Goal: Task Accomplishment & Management: Complete application form

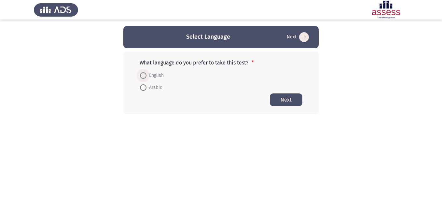
click at [142, 78] on span at bounding box center [143, 75] width 7 height 7
click at [142, 78] on input "English" at bounding box center [143, 75] width 7 height 7
radio input "true"
click at [286, 104] on button "Next" at bounding box center [286, 99] width 33 height 13
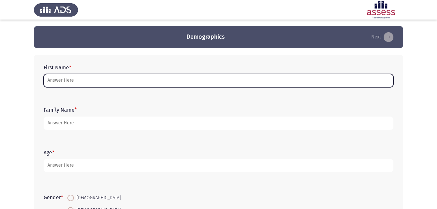
click at [124, 86] on input "First Name *" at bounding box center [219, 80] width 350 height 13
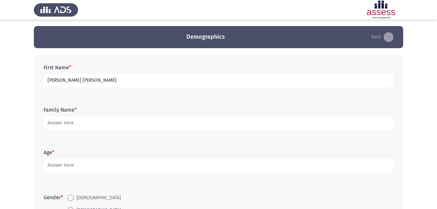
type input "[PERSON_NAME] [PERSON_NAME]"
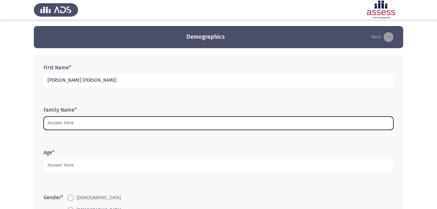
click at [78, 124] on input "Family Name *" at bounding box center [219, 123] width 350 height 13
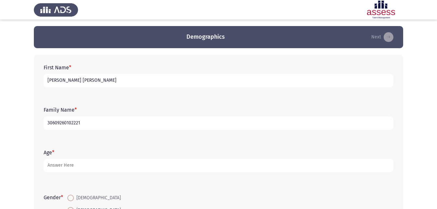
type input "30609260102221"
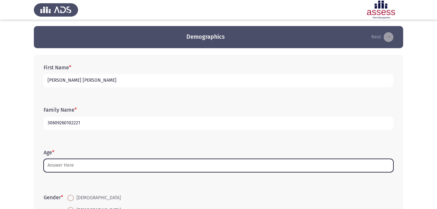
click at [70, 169] on input "Age *" at bounding box center [219, 165] width 350 height 13
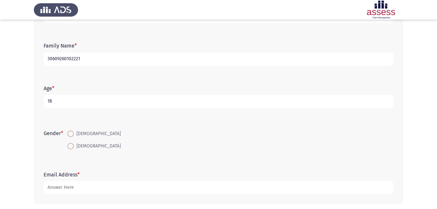
scroll to position [66, 0]
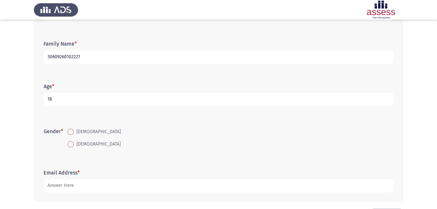
type input "18"
click at [75, 144] on span "[DEMOGRAPHIC_DATA]" at bounding box center [97, 144] width 47 height 8
click at [74, 144] on input "[DEMOGRAPHIC_DATA]" at bounding box center [70, 144] width 7 height 7
radio input "true"
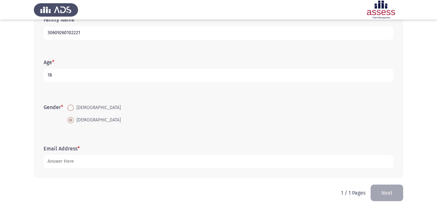
scroll to position [92, 0]
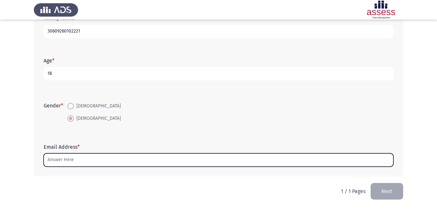
click at [261, 162] on input "Email Address *" at bounding box center [219, 159] width 350 height 13
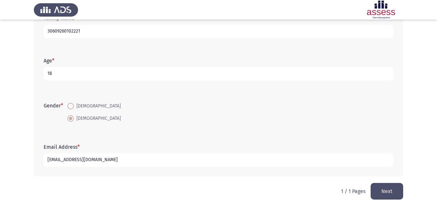
type input "[EMAIL_ADDRESS][DOMAIN_NAME]"
click at [395, 189] on button "Next" at bounding box center [387, 191] width 33 height 17
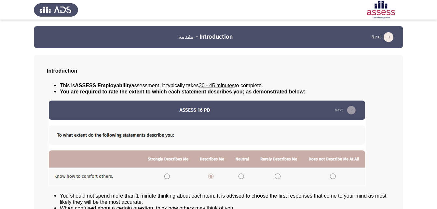
click at [388, 37] on icon "load next page" at bounding box center [389, 37] width 10 height 10
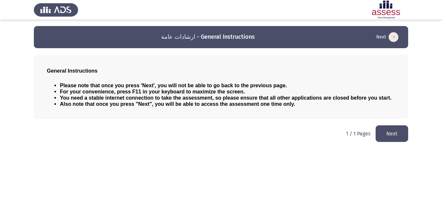
click at [389, 133] on button "Next" at bounding box center [392, 133] width 33 height 17
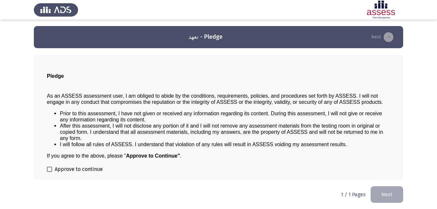
click at [52, 169] on label "Approve to continue" at bounding box center [75, 169] width 56 height 8
click at [49, 172] on input "Approve to continue" at bounding box center [49, 172] width 0 height 0
checkbox input "true"
click at [392, 191] on button "Next" at bounding box center [387, 194] width 33 height 17
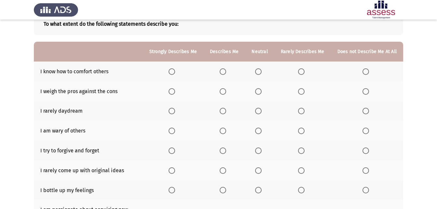
scroll to position [24, 0]
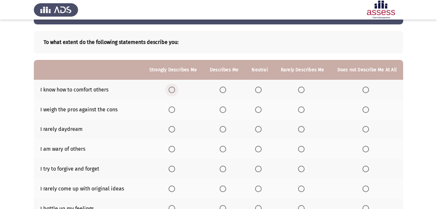
click at [175, 89] on span "Select an option" at bounding box center [172, 90] width 7 height 7
click at [175, 89] on input "Select an option" at bounding box center [172, 90] width 7 height 7
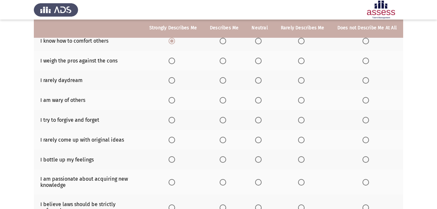
scroll to position [63, 0]
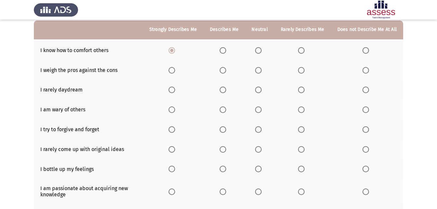
click at [257, 69] on span "Select an option" at bounding box center [258, 70] width 7 height 7
click at [257, 69] on input "Select an option" at bounding box center [258, 70] width 7 height 7
click at [223, 109] on span "Select an option" at bounding box center [223, 109] width 7 height 7
click at [223, 109] on input "Select an option" at bounding box center [223, 109] width 7 height 7
click at [302, 91] on span "Select an option" at bounding box center [301, 90] width 7 height 7
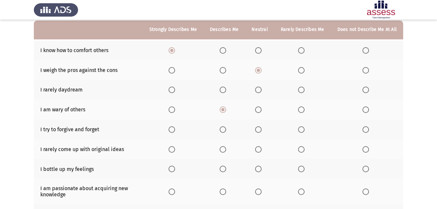
click at [302, 91] on input "Select an option" at bounding box center [301, 90] width 7 height 7
click at [224, 127] on span "Select an option" at bounding box center [223, 129] width 7 height 7
click at [224, 127] on input "Select an option" at bounding box center [223, 129] width 7 height 7
click at [301, 150] on span "Select an option" at bounding box center [301, 149] width 7 height 7
click at [301, 150] on input "Select an option" at bounding box center [301, 149] width 7 height 7
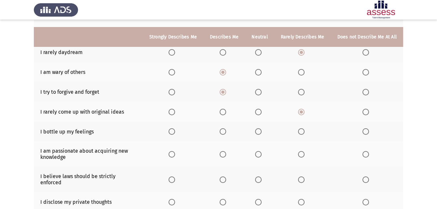
scroll to position [112, 0]
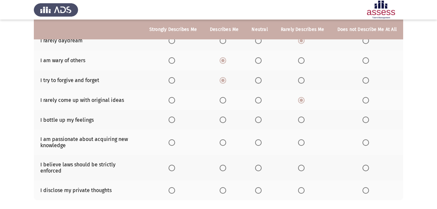
click at [365, 121] on span "Select an option" at bounding box center [366, 120] width 7 height 7
click at [365, 121] on input "Select an option" at bounding box center [366, 120] width 7 height 7
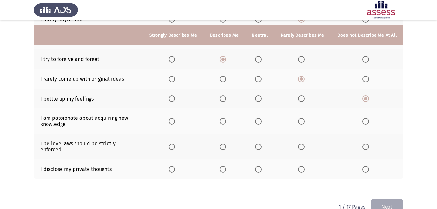
scroll to position [144, 0]
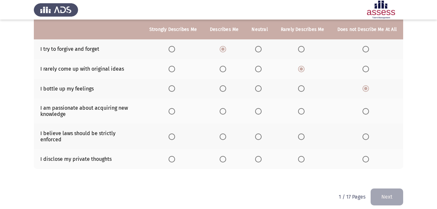
click at [175, 115] on th at bounding box center [173, 110] width 61 height 25
click at [175, 113] on span "Select an option" at bounding box center [172, 111] width 7 height 7
click at [175, 113] on input "Select an option" at bounding box center [172, 111] width 7 height 7
click at [226, 133] on span "Select an option" at bounding box center [223, 136] width 7 height 7
click at [226, 133] on input "Select an option" at bounding box center [223, 136] width 7 height 7
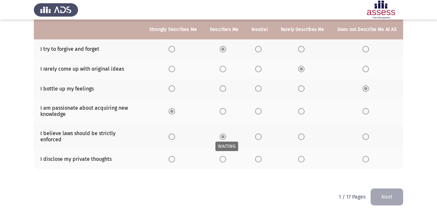
click at [225, 135] on span "Select an option" at bounding box center [222, 136] width 3 height 3
click at [260, 156] on span "Select an option" at bounding box center [258, 159] width 7 height 7
click at [260, 156] on input "Select an option" at bounding box center [258, 159] width 7 height 7
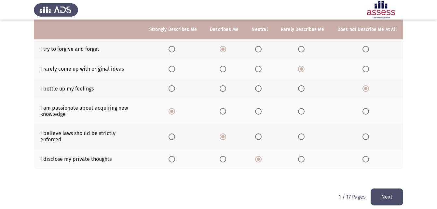
click at [391, 193] on button "Next" at bounding box center [387, 196] width 33 height 17
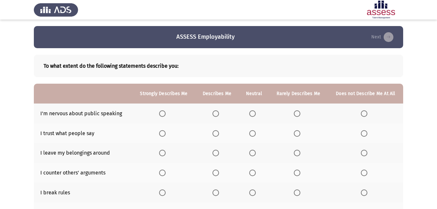
scroll to position [21, 0]
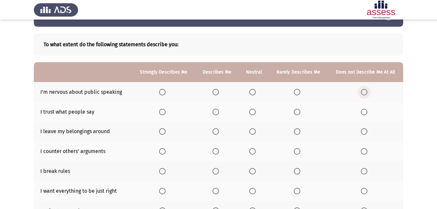
click at [362, 89] on span "Select an option" at bounding box center [364, 92] width 7 height 7
click at [362, 89] on input "Select an option" at bounding box center [364, 92] width 7 height 7
click at [254, 111] on span "Select an option" at bounding box center [252, 112] width 7 height 7
click at [254, 111] on input "Select an option" at bounding box center [252, 112] width 7 height 7
click at [255, 135] on th at bounding box center [254, 132] width 30 height 20
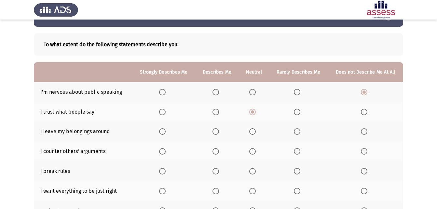
click at [254, 132] on span "Select an option" at bounding box center [252, 131] width 7 height 7
click at [254, 132] on input "Select an option" at bounding box center [252, 131] width 7 height 7
click at [298, 150] on span "Select an option" at bounding box center [297, 151] width 7 height 7
click at [298, 150] on input "Select an option" at bounding box center [297, 151] width 7 height 7
click at [364, 168] on span "Select an option" at bounding box center [364, 171] width 7 height 7
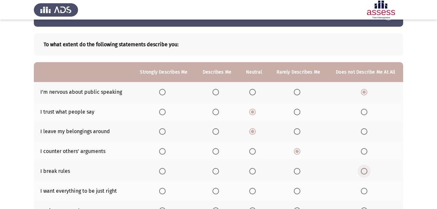
click at [364, 168] on input "Select an option" at bounding box center [364, 171] width 7 height 7
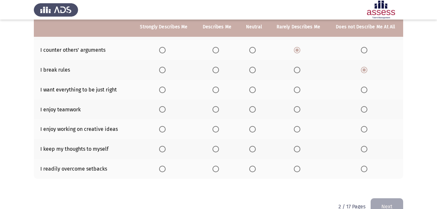
scroll to position [125, 0]
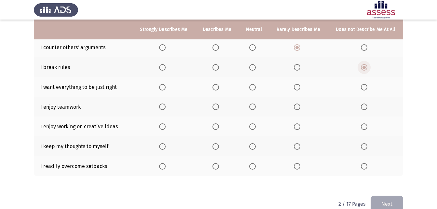
click at [363, 65] on span "Select an option" at bounding box center [364, 67] width 7 height 7
click at [363, 65] on input "Select an option" at bounding box center [364, 67] width 7 height 7
click at [363, 65] on span "Select an option" at bounding box center [364, 67] width 7 height 7
click at [363, 65] on input "Select an option" at bounding box center [364, 67] width 7 height 7
click at [161, 89] on span "Select an option" at bounding box center [162, 87] width 7 height 7
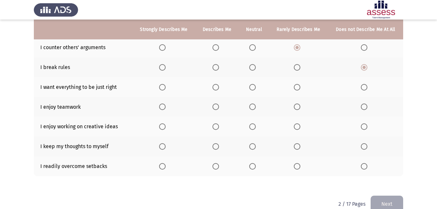
click at [161, 89] on input "Select an option" at bounding box center [162, 87] width 7 height 7
click at [163, 108] on span "Select an option" at bounding box center [162, 107] width 7 height 7
click at [163, 108] on input "Select an option" at bounding box center [162, 107] width 7 height 7
click at [219, 127] on span "Select an option" at bounding box center [216, 126] width 7 height 7
click at [219, 127] on input "Select an option" at bounding box center [216, 126] width 7 height 7
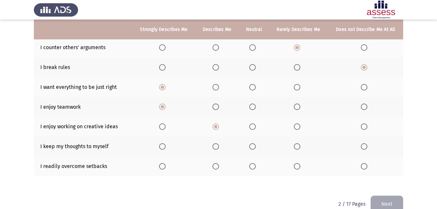
click at [295, 144] on span "Select an option" at bounding box center [297, 146] width 7 height 7
click at [295, 144] on input "Select an option" at bounding box center [297, 146] width 7 height 7
click at [298, 166] on span "Select an option" at bounding box center [297, 166] width 7 height 7
click at [298, 166] on input "Select an option" at bounding box center [297, 166] width 7 height 7
click at [387, 201] on button "Next" at bounding box center [387, 204] width 33 height 17
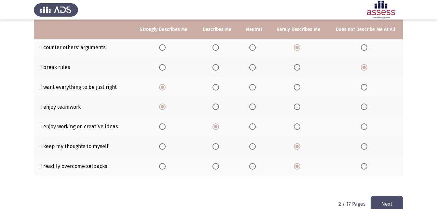
scroll to position [0, 0]
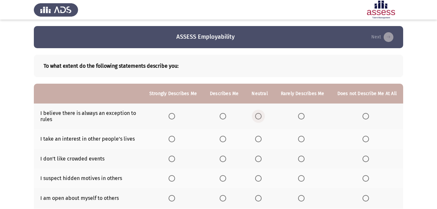
click at [258, 116] on span "Select an option" at bounding box center [258, 116] width 0 height 0
click at [260, 116] on input "Select an option" at bounding box center [258, 116] width 7 height 7
click at [226, 140] on span "Select an option" at bounding box center [223, 139] width 7 height 7
click at [226, 140] on input "Select an option" at bounding box center [223, 139] width 7 height 7
click at [304, 158] on span "Select an option" at bounding box center [301, 159] width 7 height 7
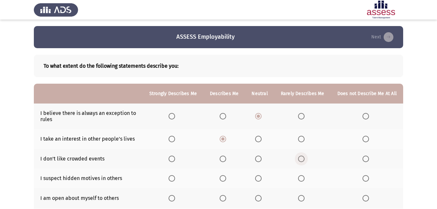
click at [304, 158] on input "Select an option" at bounding box center [301, 159] width 7 height 7
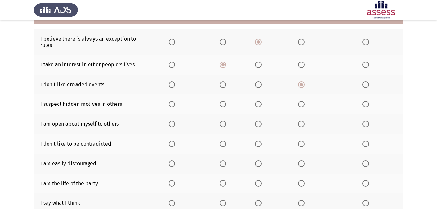
scroll to position [77, 0]
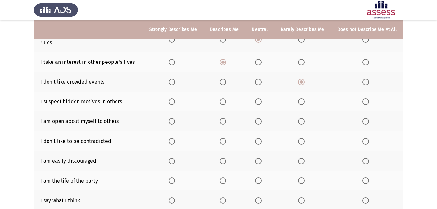
click at [302, 103] on span "Select an option" at bounding box center [301, 101] width 7 height 7
click at [302, 103] on input "Select an option" at bounding box center [301, 101] width 7 height 7
click at [302, 103] on span "Select an option" at bounding box center [301, 101] width 3 height 3
click at [260, 122] on span "Select an option" at bounding box center [258, 121] width 7 height 7
click at [260, 122] on input "Select an option" at bounding box center [258, 121] width 7 height 7
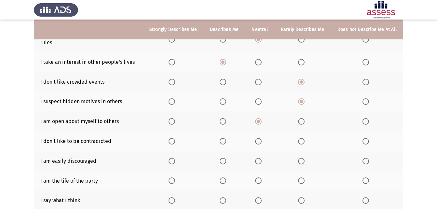
click at [260, 145] on th at bounding box center [259, 141] width 29 height 20
click at [259, 140] on span "Select an option" at bounding box center [258, 141] width 7 height 7
click at [259, 140] on input "Select an option" at bounding box center [258, 141] width 7 height 7
click at [302, 160] on span "Select an option" at bounding box center [301, 161] width 7 height 7
click at [302, 160] on input "Select an option" at bounding box center [301, 161] width 7 height 7
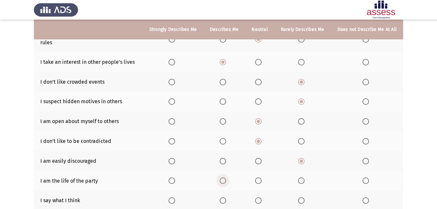
click at [226, 180] on span "Select an option" at bounding box center [223, 180] width 7 height 7
click at [226, 180] on input "Select an option" at bounding box center [223, 180] width 7 height 7
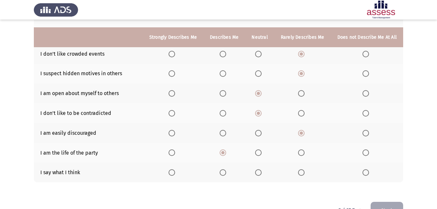
scroll to position [115, 0]
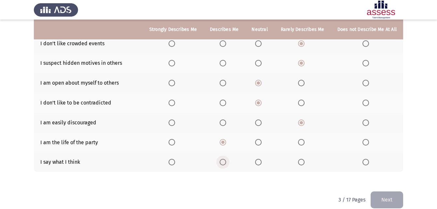
click at [225, 161] on span "Select an option" at bounding box center [223, 162] width 7 height 7
click at [225, 161] on input "Select an option" at bounding box center [223, 162] width 7 height 7
click at [378, 198] on button "Next" at bounding box center [387, 199] width 33 height 17
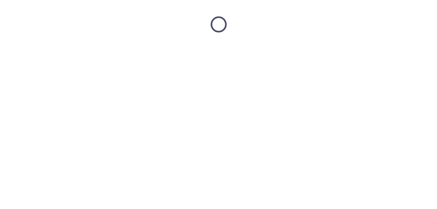
scroll to position [0, 0]
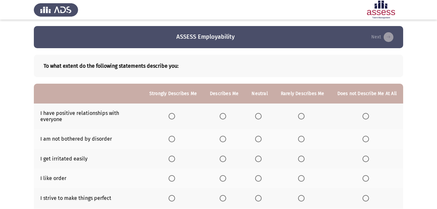
click at [173, 116] on span "Select an option" at bounding box center [172, 116] width 7 height 7
click at [173, 116] on input "Select an option" at bounding box center [172, 116] width 7 height 7
click at [173, 116] on span "Select an option" at bounding box center [172, 116] width 7 height 7
click at [259, 138] on span "Select an option" at bounding box center [258, 139] width 7 height 7
click at [259, 138] on input "Select an option" at bounding box center [258, 139] width 7 height 7
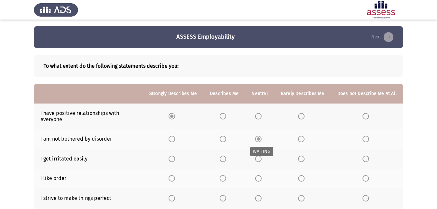
click at [259, 138] on span "Select an option" at bounding box center [258, 138] width 3 height 3
click at [301, 157] on span "Select an option" at bounding box center [301, 159] width 7 height 7
click at [301, 157] on input "Select an option" at bounding box center [301, 159] width 7 height 7
click at [257, 179] on th at bounding box center [259, 179] width 29 height 20
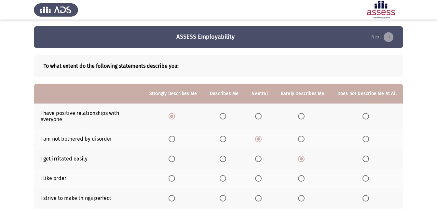
click at [258, 178] on span "Select an option" at bounding box center [258, 178] width 0 height 0
click at [260, 178] on input "Select an option" at bounding box center [258, 178] width 7 height 7
click at [260, 178] on span "Select an option" at bounding box center [258, 178] width 3 height 3
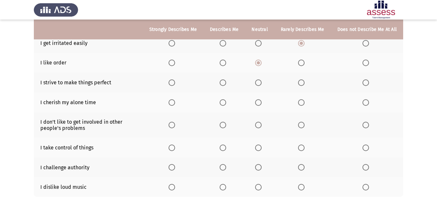
scroll to position [124, 0]
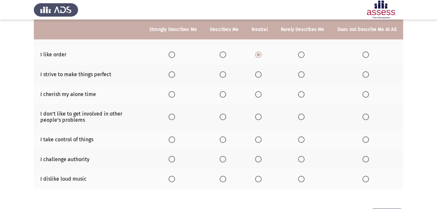
click at [174, 68] on th at bounding box center [173, 74] width 61 height 20
click at [175, 76] on span "Select an option" at bounding box center [172, 74] width 7 height 7
click at [175, 76] on input "Select an option" at bounding box center [172, 74] width 7 height 7
click at [364, 92] on span "Select an option" at bounding box center [366, 94] width 7 height 7
click at [364, 92] on input "Select an option" at bounding box center [366, 94] width 7 height 7
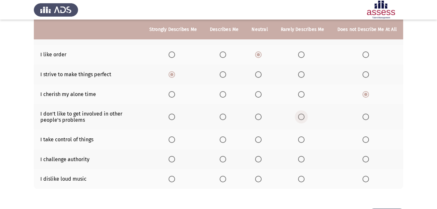
click at [303, 116] on span "Select an option" at bounding box center [301, 117] width 7 height 7
click at [303, 116] on input "Select an option" at bounding box center [301, 117] width 7 height 7
click at [256, 144] on th at bounding box center [259, 140] width 29 height 20
click at [259, 142] on span "Select an option" at bounding box center [258, 139] width 7 height 7
click at [259, 142] on input "Select an option" at bounding box center [258, 139] width 7 height 7
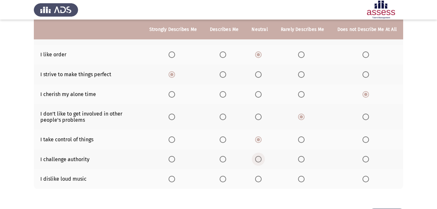
click at [259, 162] on span "Select an option" at bounding box center [258, 159] width 7 height 7
click at [259, 162] on input "Select an option" at bounding box center [258, 159] width 7 height 7
click at [365, 180] on span "Select an option" at bounding box center [366, 179] width 7 height 7
click at [365, 180] on input "Select an option" at bounding box center [366, 179] width 7 height 7
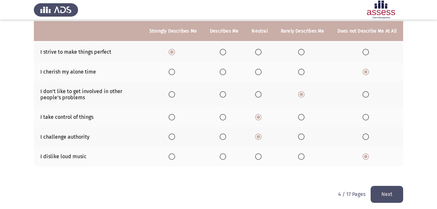
scroll to position [148, 0]
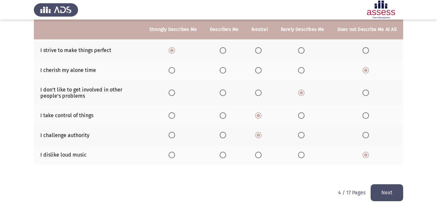
click at [388, 185] on button "Next" at bounding box center [387, 192] width 33 height 17
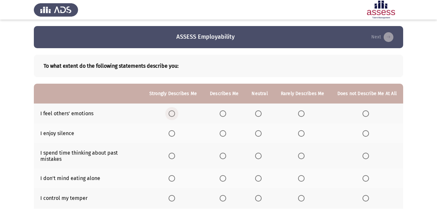
click at [174, 116] on span "Select an option" at bounding box center [172, 113] width 7 height 7
click at [174, 116] on input "Select an option" at bounding box center [172, 113] width 7 height 7
click at [363, 135] on span "Select an option" at bounding box center [366, 133] width 7 height 7
click at [363, 135] on input "Select an option" at bounding box center [366, 133] width 7 height 7
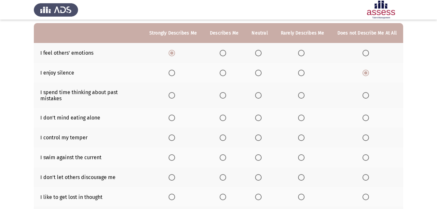
scroll to position [53, 0]
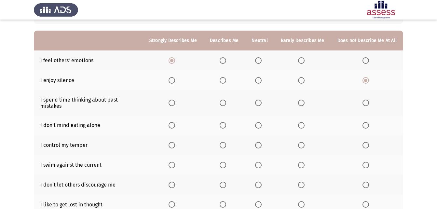
click at [428, 94] on app-assessment-container "ASSESS Employability Next To what extent do the following statements describe y…" at bounding box center [218, 123] width 437 height 300
click at [260, 101] on span "Select an option" at bounding box center [258, 103] width 7 height 7
click at [260, 101] on input "Select an option" at bounding box center [258, 103] width 7 height 7
click at [301, 122] on span "Select an option" at bounding box center [301, 125] width 7 height 7
click at [301, 122] on input "Select an option" at bounding box center [301, 125] width 7 height 7
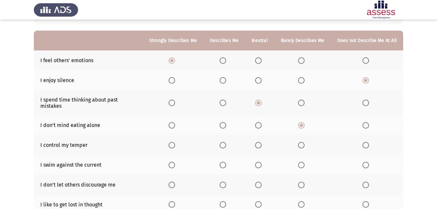
click at [258, 125] on span "Select an option" at bounding box center [258, 125] width 0 height 0
click at [260, 122] on input "Select an option" at bounding box center [258, 125] width 7 height 7
click at [262, 142] on span "Select an option" at bounding box center [258, 145] width 7 height 7
click at [262, 142] on input "Select an option" at bounding box center [258, 145] width 7 height 7
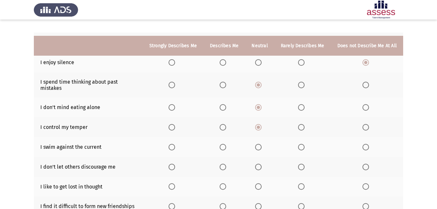
scroll to position [89, 0]
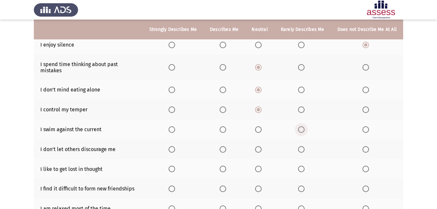
click at [302, 126] on span "Select an option" at bounding box center [301, 129] width 7 height 7
click at [302, 126] on input "Select an option" at bounding box center [301, 129] width 7 height 7
click at [262, 147] on th at bounding box center [259, 149] width 29 height 20
click at [264, 146] on label "Select an option" at bounding box center [259, 149] width 9 height 7
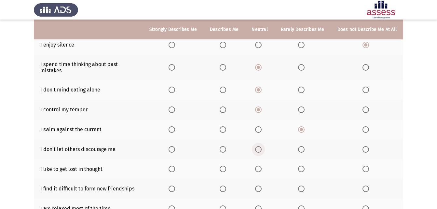
click at [262, 146] on input "Select an option" at bounding box center [258, 149] width 7 height 7
click at [369, 166] on span "Select an option" at bounding box center [366, 169] width 7 height 7
click at [369, 166] on input "Select an option" at bounding box center [366, 169] width 7 height 7
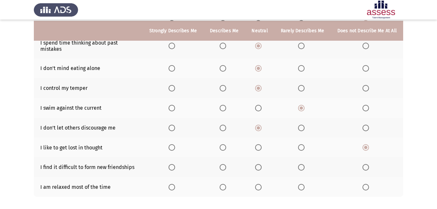
scroll to position [129, 0]
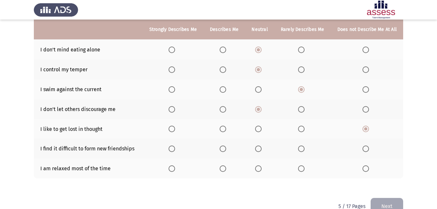
click at [366, 146] on span "Select an option" at bounding box center [366, 149] width 7 height 7
click at [366, 146] on input "Select an option" at bounding box center [366, 149] width 7 height 7
click at [365, 165] on span "Select an option" at bounding box center [366, 168] width 7 height 7
click at [365, 165] on input "Select an option" at bounding box center [366, 168] width 7 height 7
click at [380, 198] on button "Next" at bounding box center [387, 206] width 33 height 17
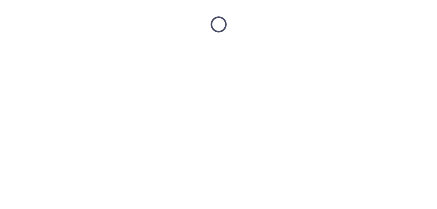
scroll to position [0, 0]
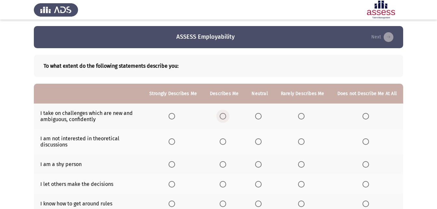
click at [226, 119] on span "Select an option" at bounding box center [223, 116] width 7 height 7
click at [226, 119] on input "Select an option" at bounding box center [223, 116] width 7 height 7
click at [302, 141] on span "Select an option" at bounding box center [301, 141] width 7 height 7
click at [302, 141] on input "Select an option" at bounding box center [301, 141] width 7 height 7
click at [367, 163] on span "Select an option" at bounding box center [366, 164] width 7 height 7
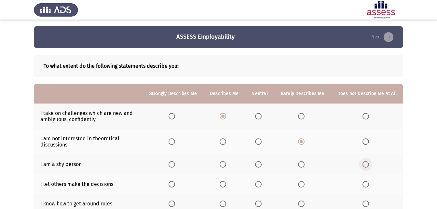
click at [367, 163] on input "Select an option" at bounding box center [366, 164] width 7 height 7
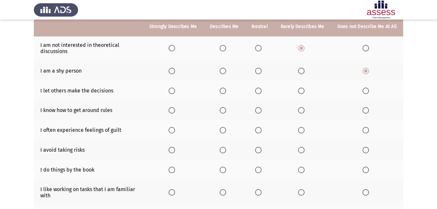
scroll to position [99, 0]
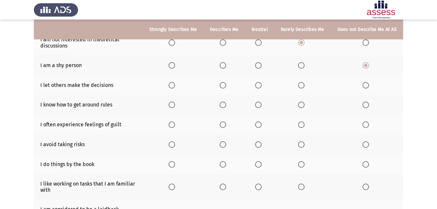
click at [306, 84] on label "Select an option" at bounding box center [302, 85] width 9 height 7
click at [305, 84] on input "Select an option" at bounding box center [301, 85] width 7 height 7
click at [225, 103] on span "Select an option" at bounding box center [223, 105] width 7 height 7
click at [225, 103] on input "Select an option" at bounding box center [223, 105] width 7 height 7
click at [301, 126] on span "Select an option" at bounding box center [301, 124] width 7 height 7
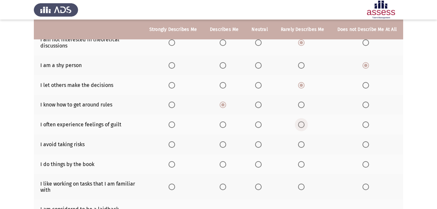
click at [301, 126] on input "Select an option" at bounding box center [301, 124] width 7 height 7
click at [301, 146] on span "Select an option" at bounding box center [301, 144] width 7 height 7
click at [301, 146] on input "Select an option" at bounding box center [301, 144] width 7 height 7
click at [301, 146] on span "Select an option" at bounding box center [301, 144] width 7 height 7
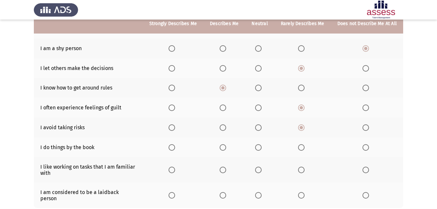
scroll to position [155, 0]
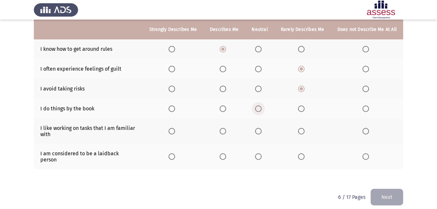
click at [262, 108] on span "Select an option" at bounding box center [258, 108] width 7 height 7
click at [262, 108] on input "Select an option" at bounding box center [258, 108] width 7 height 7
click at [224, 133] on span "Select an option" at bounding box center [223, 131] width 7 height 7
click at [224, 133] on input "Select an option" at bounding box center [223, 131] width 7 height 7
click at [224, 133] on span "Select an option" at bounding box center [223, 131] width 7 height 7
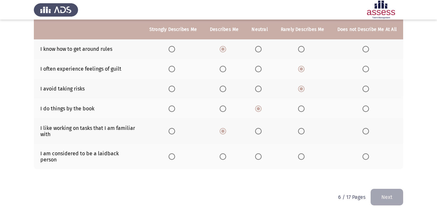
click at [363, 153] on span "Select an option" at bounding box center [366, 156] width 7 height 7
click at [363, 153] on input "Select an option" at bounding box center [366, 156] width 7 height 7
click at [398, 195] on button "Next" at bounding box center [387, 197] width 33 height 17
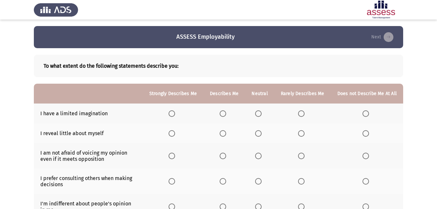
click at [304, 113] on span "Select an option" at bounding box center [301, 113] width 7 height 7
click at [304, 113] on input "Select an option" at bounding box center [301, 113] width 7 height 7
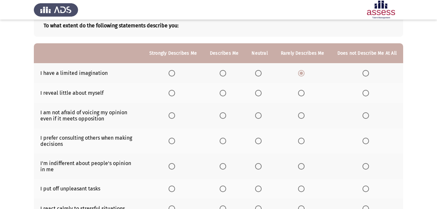
scroll to position [55, 0]
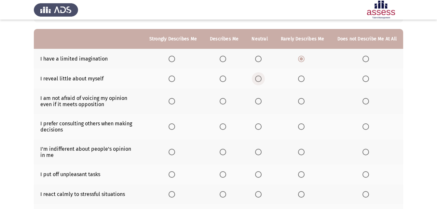
click at [259, 79] on span "Select an option" at bounding box center [258, 79] width 7 height 7
click at [259, 79] on input "Select an option" at bounding box center [258, 79] width 7 height 7
click at [224, 104] on span "Select an option" at bounding box center [223, 101] width 7 height 7
click at [224, 104] on input "Select an option" at bounding box center [223, 101] width 7 height 7
click at [262, 127] on span "Select an option" at bounding box center [258, 126] width 7 height 7
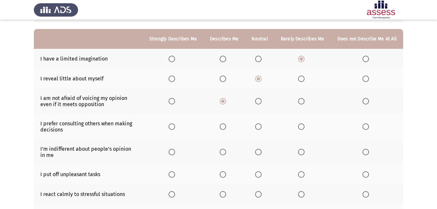
click at [262, 127] on input "Select an option" at bounding box center [258, 126] width 7 height 7
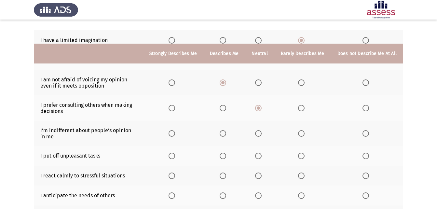
scroll to position [97, 0]
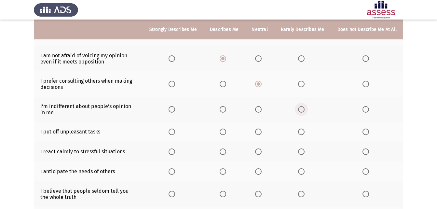
click at [301, 109] on span "Select an option" at bounding box center [301, 109] width 7 height 7
click at [301, 109] on input "Select an option" at bounding box center [301, 109] width 7 height 7
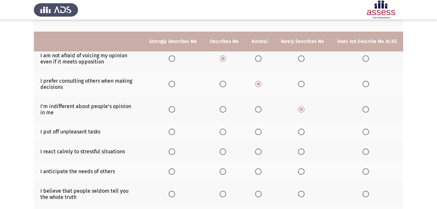
scroll to position [130, 0]
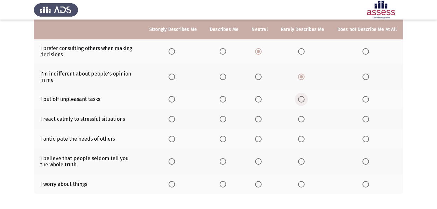
click at [303, 97] on span "Select an option" at bounding box center [301, 99] width 7 height 7
click at [303, 97] on input "Select an option" at bounding box center [301, 99] width 7 height 7
click at [226, 119] on span "Select an option" at bounding box center [223, 119] width 7 height 7
click at [226, 119] on input "Select an option" at bounding box center [223, 119] width 7 height 7
click at [261, 140] on span "Select an option" at bounding box center [258, 139] width 7 height 7
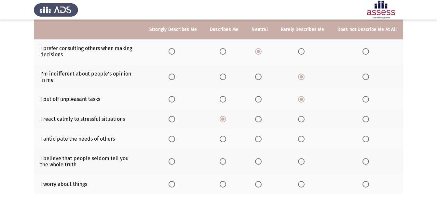
click at [261, 140] on input "Select an option" at bounding box center [258, 139] width 7 height 7
click at [260, 160] on span "Select an option" at bounding box center [258, 161] width 7 height 7
click at [260, 160] on input "Select an option" at bounding box center [258, 161] width 7 height 7
click at [259, 184] on span "Select an option" at bounding box center [258, 184] width 7 height 7
click at [259, 184] on input "Select an option" at bounding box center [258, 184] width 7 height 7
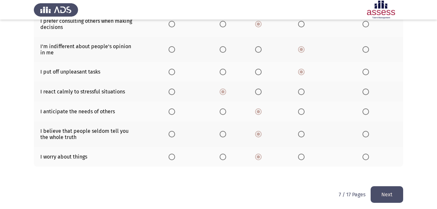
scroll to position [160, 0]
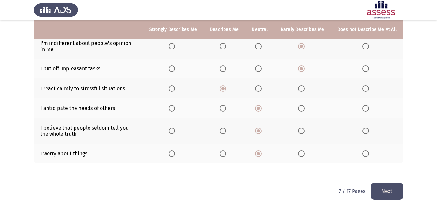
click at [390, 186] on button "Next" at bounding box center [387, 191] width 33 height 17
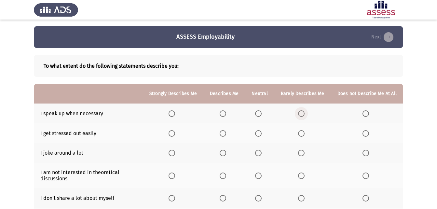
click at [302, 114] on span "Select an option" at bounding box center [301, 113] width 7 height 7
click at [302, 114] on input "Select an option" at bounding box center [301, 113] width 7 height 7
click at [303, 133] on span "Select an option" at bounding box center [301, 133] width 7 height 7
click at [303, 133] on input "Select an option" at bounding box center [301, 133] width 7 height 7
click at [272, 155] on th at bounding box center [259, 153] width 29 height 20
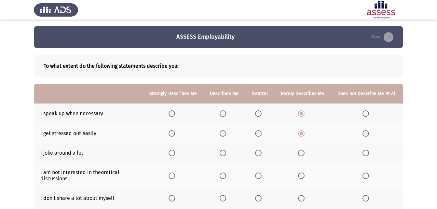
click at [259, 152] on span "Select an option" at bounding box center [258, 153] width 7 height 7
click at [259, 152] on input "Select an option" at bounding box center [258, 153] width 7 height 7
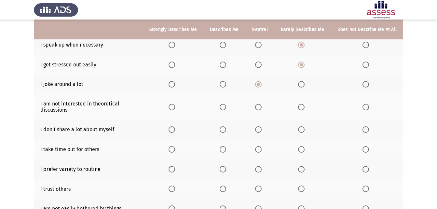
scroll to position [78, 0]
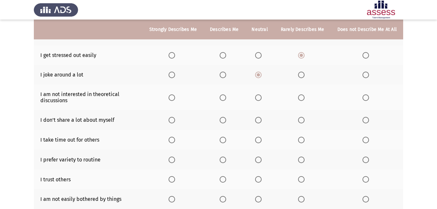
click at [437, 160] on app-assessment-container "ASSESS Employability Next To what extent do the following statements describe y…" at bounding box center [218, 98] width 437 height 300
click at [302, 95] on span "Select an option" at bounding box center [301, 97] width 7 height 7
click at [302, 95] on input "Select an option" at bounding box center [301, 97] width 7 height 7
click at [259, 121] on span "Select an option" at bounding box center [258, 120] width 7 height 7
click at [259, 121] on input "Select an option" at bounding box center [258, 120] width 7 height 7
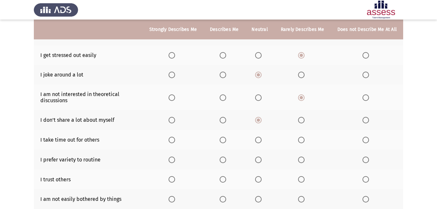
click at [305, 138] on span "Select an option" at bounding box center [301, 140] width 7 height 7
click at [305, 138] on input "Select an option" at bounding box center [301, 140] width 7 height 7
click at [305, 138] on span "Select an option" at bounding box center [301, 140] width 7 height 7
click at [226, 162] on span "Select an option" at bounding box center [223, 160] width 7 height 7
click at [226, 162] on input "Select an option" at bounding box center [223, 160] width 7 height 7
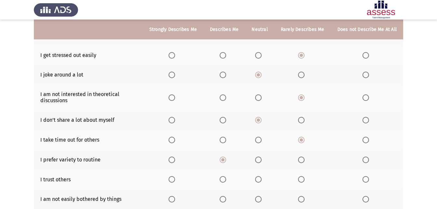
click at [262, 158] on span "Select an option" at bounding box center [258, 160] width 7 height 7
click at [262, 158] on input "Select an option" at bounding box center [258, 160] width 7 height 7
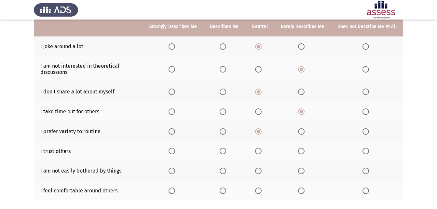
scroll to position [144, 0]
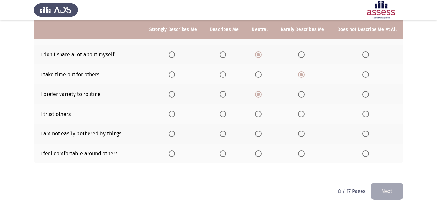
click at [259, 113] on span "Select an option" at bounding box center [258, 114] width 7 height 7
click at [259, 113] on input "Select an option" at bounding box center [258, 114] width 7 height 7
click at [259, 134] on span "Select an option" at bounding box center [258, 134] width 7 height 7
click at [259, 134] on input "Select an option" at bounding box center [258, 134] width 7 height 7
click at [226, 154] on span "Select an option" at bounding box center [223, 153] width 7 height 7
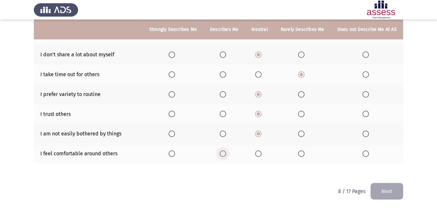
click at [226, 154] on input "Select an option" at bounding box center [223, 153] width 7 height 7
click at [379, 184] on button "Next" at bounding box center [387, 191] width 33 height 17
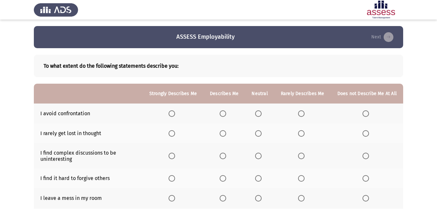
click at [303, 112] on span "Select an option" at bounding box center [301, 113] width 7 height 7
click at [303, 112] on input "Select an option" at bounding box center [301, 113] width 7 height 7
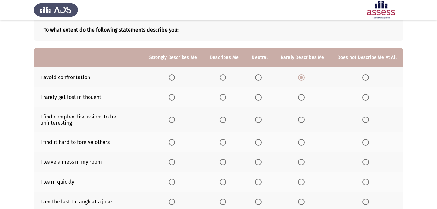
scroll to position [57, 0]
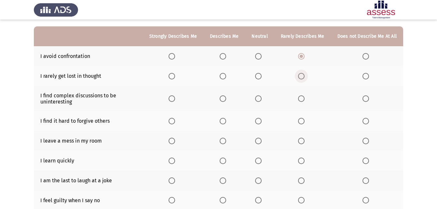
click at [305, 75] on span "Select an option" at bounding box center [301, 76] width 7 height 7
click at [305, 75] on input "Select an option" at bounding box center [301, 76] width 7 height 7
click at [258, 100] on span "Select an option" at bounding box center [258, 98] width 7 height 7
click at [258, 100] on input "Select an option" at bounding box center [258, 98] width 7 height 7
click at [298, 123] on th at bounding box center [302, 121] width 57 height 20
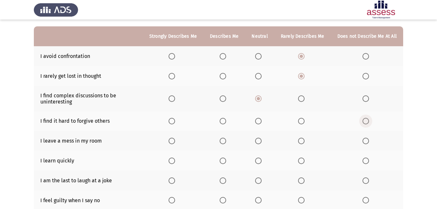
click at [365, 123] on span "Select an option" at bounding box center [366, 121] width 7 height 7
click at [365, 123] on input "Select an option" at bounding box center [366, 121] width 7 height 7
click at [366, 139] on span "Select an option" at bounding box center [366, 141] width 7 height 7
click at [366, 139] on input "Select an option" at bounding box center [366, 141] width 7 height 7
click at [303, 141] on span "Select an option" at bounding box center [301, 141] width 7 height 7
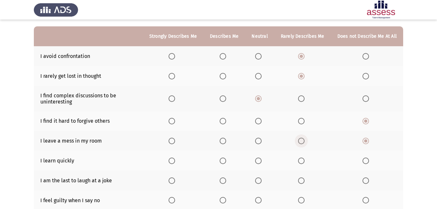
click at [303, 141] on input "Select an option" at bounding box center [301, 141] width 7 height 7
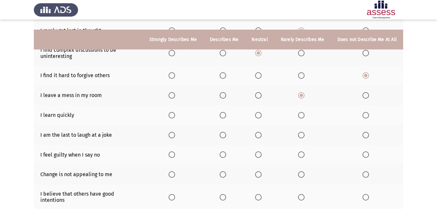
scroll to position [119, 0]
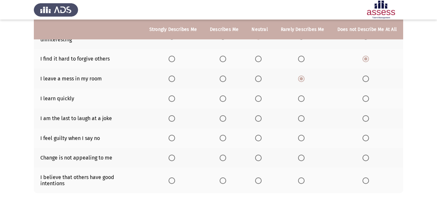
click at [174, 95] on th at bounding box center [173, 99] width 61 height 20
click at [174, 97] on span "Select an option" at bounding box center [172, 98] width 7 height 7
click at [174, 97] on input "Select an option" at bounding box center [172, 98] width 7 height 7
click at [257, 120] on span "Select an option" at bounding box center [258, 118] width 7 height 7
click at [257, 120] on input "Select an option" at bounding box center [258, 118] width 7 height 7
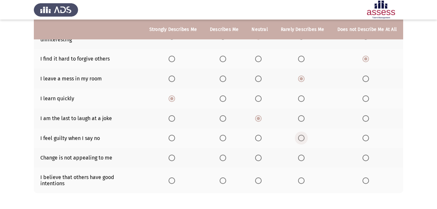
click at [305, 138] on span "Select an option" at bounding box center [301, 138] width 7 height 7
click at [305, 138] on input "Select an option" at bounding box center [301, 138] width 7 height 7
click at [261, 157] on span "Select an option" at bounding box center [258, 158] width 7 height 7
click at [261, 157] on input "Select an option" at bounding box center [258, 158] width 7 height 7
click at [223, 178] on span "Select an option" at bounding box center [223, 180] width 7 height 7
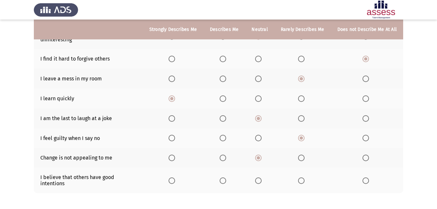
click at [223, 178] on input "Select an option" at bounding box center [223, 180] width 7 height 7
click at [378, 206] on div "To what extent do the following statements describe you: Strongly Describes Me …" at bounding box center [218, 71] width 369 height 284
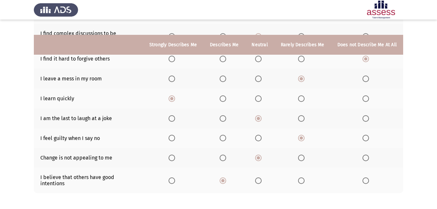
scroll to position [137, 0]
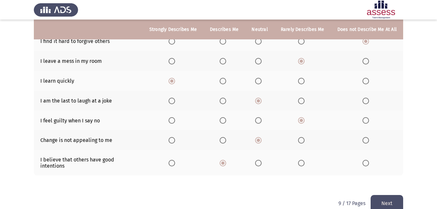
click at [388, 195] on button "Next" at bounding box center [387, 203] width 33 height 17
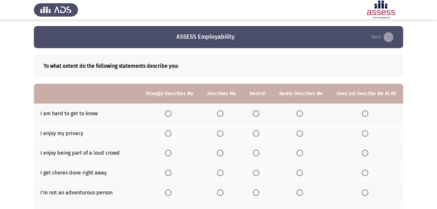
click at [300, 115] on span "Select an option" at bounding box center [300, 113] width 7 height 7
click at [300, 115] on input "Select an option" at bounding box center [300, 113] width 7 height 7
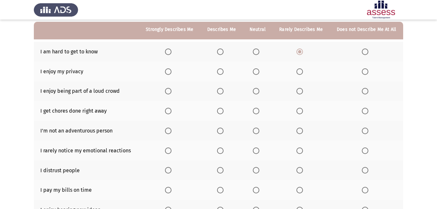
scroll to position [77, 0]
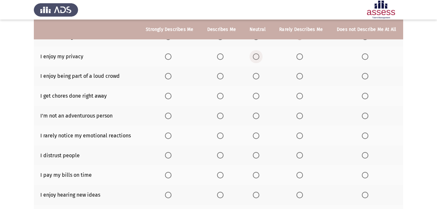
click at [259, 58] on span "Select an option" at bounding box center [256, 56] width 7 height 7
click at [259, 58] on input "Select an option" at bounding box center [256, 56] width 7 height 7
click at [299, 77] on span "Select an option" at bounding box center [300, 76] width 7 height 7
click at [299, 77] on input "Select an option" at bounding box center [300, 76] width 7 height 7
click at [256, 96] on span "Select an option" at bounding box center [256, 96] width 7 height 7
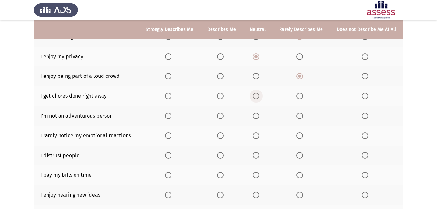
click at [256, 96] on input "Select an option" at bounding box center [256, 96] width 7 height 7
click at [301, 115] on span "Select an option" at bounding box center [300, 116] width 7 height 7
click at [301, 115] on input "Select an option" at bounding box center [300, 116] width 7 height 7
click at [362, 116] on span "Select an option" at bounding box center [365, 116] width 7 height 7
click at [362, 116] on input "Select an option" at bounding box center [365, 116] width 7 height 7
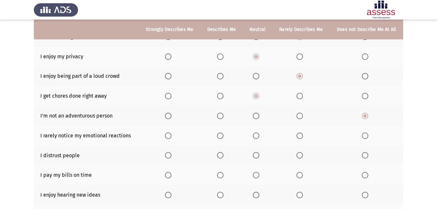
drag, startPoint x: 437, startPoint y: 104, endPoint x: 440, endPoint y: 120, distance: 16.0
click at [437, 120] on html "ASSESS Employability Next To what extent do the following statements describe y…" at bounding box center [218, 96] width 437 height 347
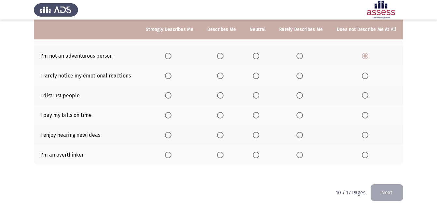
scroll to position [138, 0]
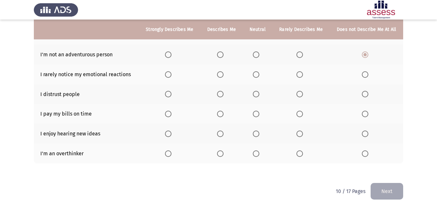
click at [256, 76] on span "Select an option" at bounding box center [256, 74] width 7 height 7
click at [256, 76] on input "Select an option" at bounding box center [256, 74] width 7 height 7
click at [297, 94] on span "Select an option" at bounding box center [300, 94] width 7 height 7
click at [297, 94] on input "Select an option" at bounding box center [300, 94] width 7 height 7
click at [255, 111] on span "Select an option" at bounding box center [256, 114] width 7 height 7
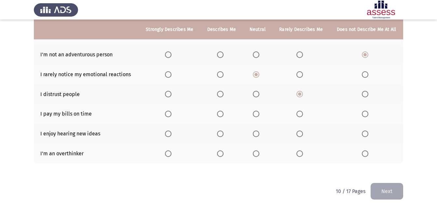
click at [255, 111] on input "Select an option" at bounding box center [256, 114] width 7 height 7
click at [170, 138] on th at bounding box center [170, 134] width 62 height 20
click at [170, 136] on span "Select an option" at bounding box center [168, 134] width 7 height 7
click at [170, 136] on input "Select an option" at bounding box center [168, 134] width 7 height 7
click at [223, 157] on th at bounding box center [222, 154] width 42 height 20
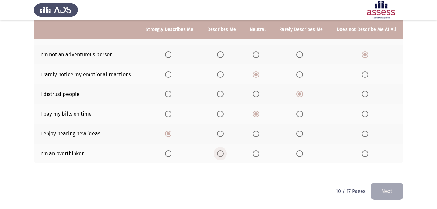
click at [221, 156] on span "Select an option" at bounding box center [220, 153] width 7 height 7
click at [221, 156] on input "Select an option" at bounding box center [220, 153] width 7 height 7
drag, startPoint x: 388, startPoint y: 194, endPoint x: 387, endPoint y: 198, distance: 4.0
click at [387, 196] on button "Next" at bounding box center [387, 191] width 33 height 17
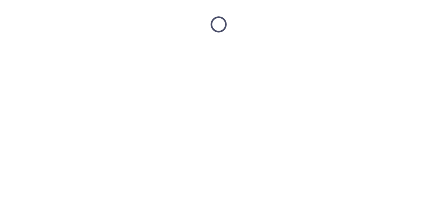
scroll to position [0, 0]
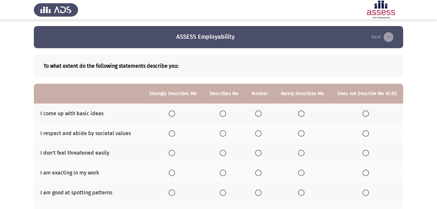
click at [260, 111] on span "Select an option" at bounding box center [258, 113] width 7 height 7
click at [260, 111] on input "Select an option" at bounding box center [258, 113] width 7 height 7
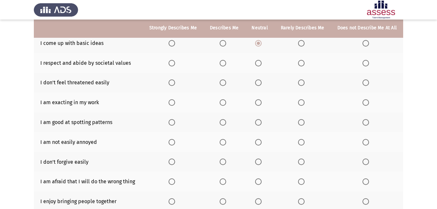
scroll to position [69, 0]
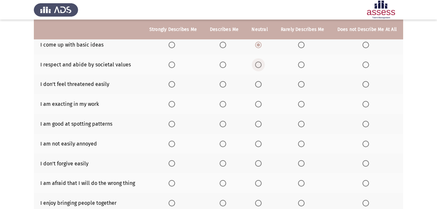
click at [259, 65] on span "Select an option" at bounding box center [258, 65] width 7 height 7
click at [259, 65] on input "Select an option" at bounding box center [258, 65] width 7 height 7
click at [261, 84] on span "Select an option" at bounding box center [258, 84] width 7 height 7
click at [261, 84] on input "Select an option" at bounding box center [258, 84] width 7 height 7
click at [175, 104] on span "Select an option" at bounding box center [172, 104] width 7 height 7
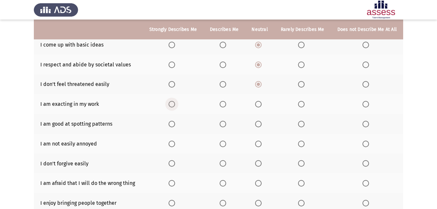
click at [175, 104] on input "Select an option" at bounding box center [172, 104] width 7 height 7
click at [259, 127] on th at bounding box center [259, 124] width 29 height 20
click at [259, 124] on span "Select an option" at bounding box center [258, 124] width 7 height 7
click at [259, 124] on input "Select an option" at bounding box center [258, 124] width 7 height 7
click at [226, 143] on span "Select an option" at bounding box center [223, 144] width 7 height 7
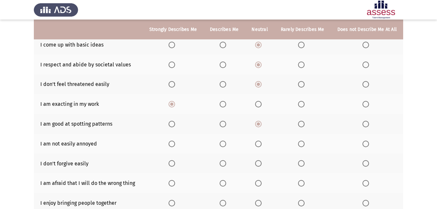
click at [226, 143] on input "Select an option" at bounding box center [223, 144] width 7 height 7
click at [366, 162] on span "Select an option" at bounding box center [366, 163] width 7 height 7
click at [366, 162] on input "Select an option" at bounding box center [366, 163] width 7 height 7
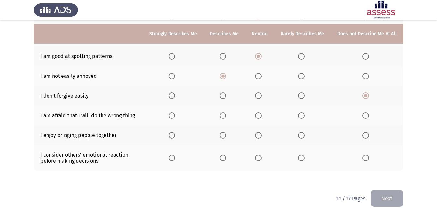
scroll to position [141, 0]
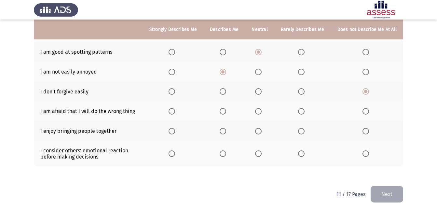
click at [260, 112] on span "Select an option" at bounding box center [258, 111] width 7 height 7
click at [260, 112] on input "Select an option" at bounding box center [258, 111] width 7 height 7
click at [260, 111] on span "Select an option" at bounding box center [258, 111] width 3 height 3
click at [260, 112] on span "Select an option" at bounding box center [258, 111] width 3 height 3
click at [226, 132] on span "Select an option" at bounding box center [223, 131] width 7 height 7
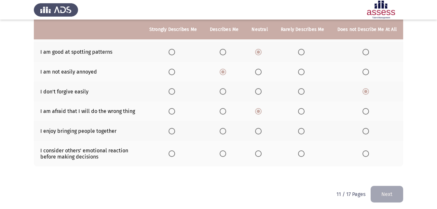
click at [226, 132] on input "Select an option" at bounding box center [223, 131] width 7 height 7
click at [225, 150] on th at bounding box center [224, 153] width 42 height 25
click at [225, 151] on span "Select an option" at bounding box center [223, 153] width 7 height 7
click at [225, 151] on input "Select an option" at bounding box center [223, 153] width 7 height 7
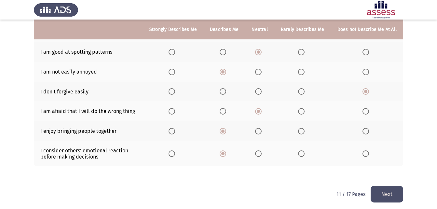
click at [380, 189] on button "Next" at bounding box center [387, 194] width 33 height 17
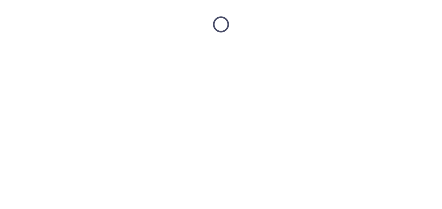
click at [381, 49] on html at bounding box center [221, 24] width 442 height 49
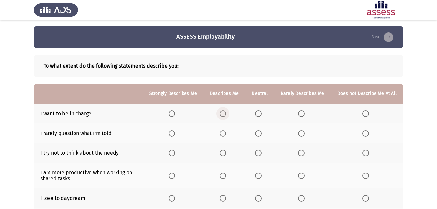
click at [225, 114] on span "Select an option" at bounding box center [223, 113] width 7 height 7
click at [225, 114] on input "Select an option" at bounding box center [223, 113] width 7 height 7
click at [262, 134] on span "Select an option" at bounding box center [258, 133] width 7 height 7
click at [262, 134] on input "Select an option" at bounding box center [258, 133] width 7 height 7
click at [302, 153] on span "Select an option" at bounding box center [301, 153] width 7 height 7
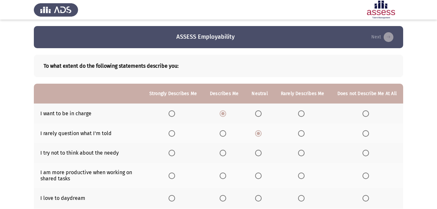
click at [302, 153] on input "Select an option" at bounding box center [301, 153] width 7 height 7
click at [261, 152] on span "Select an option" at bounding box center [258, 153] width 7 height 7
click at [261, 152] on input "Select an option" at bounding box center [258, 153] width 7 height 7
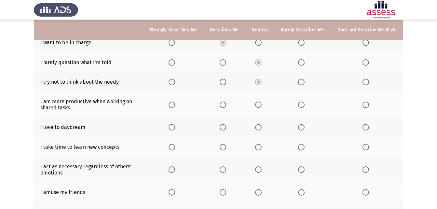
scroll to position [71, 0]
click at [432, 154] on app-assessment-container "ASSESS Employability Next To what extent do the following statements describe y…" at bounding box center [218, 98] width 437 height 286
drag, startPoint x: 432, startPoint y: 154, endPoint x: 385, endPoint y: 154, distance: 46.2
click at [421, 154] on app-assessment-container "ASSESS Employability Next To what extent do the following statements describe y…" at bounding box center [218, 98] width 437 height 286
click at [226, 104] on span "Select an option" at bounding box center [223, 104] width 7 height 7
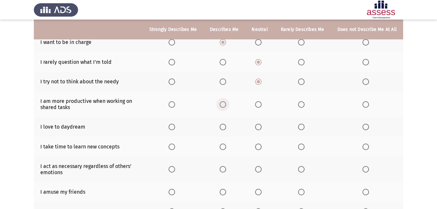
click at [226, 104] on input "Select an option" at bounding box center [223, 104] width 7 height 7
click at [262, 129] on span "Select an option" at bounding box center [258, 127] width 7 height 7
click at [262, 129] on input "Select an option" at bounding box center [258, 127] width 7 height 7
click at [302, 149] on span "Select an option" at bounding box center [301, 147] width 7 height 7
click at [302, 149] on input "Select an option" at bounding box center [301, 147] width 7 height 7
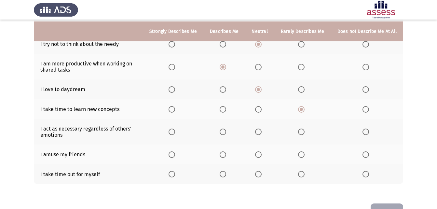
scroll to position [111, 0]
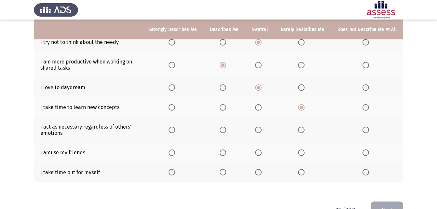
click at [261, 131] on span "Select an option" at bounding box center [258, 130] width 7 height 7
click at [261, 131] on input "Select an option" at bounding box center [258, 130] width 7 height 7
click at [306, 130] on label "Select an option" at bounding box center [302, 130] width 9 height 7
click at [305, 130] on input "Select an option" at bounding box center [301, 130] width 7 height 7
click at [261, 129] on span "Select an option" at bounding box center [258, 130] width 7 height 7
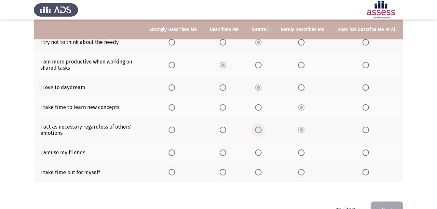
click at [261, 129] on input "Select an option" at bounding box center [258, 130] width 7 height 7
click at [301, 160] on th at bounding box center [302, 153] width 57 height 20
click at [305, 149] on span "Select an option" at bounding box center [301, 152] width 7 height 7
click at [305, 149] on input "Select an option" at bounding box center [301, 152] width 7 height 7
click at [261, 175] on span "Select an option" at bounding box center [258, 172] width 7 height 7
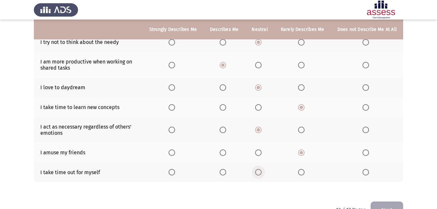
click at [261, 175] on input "Select an option" at bounding box center [258, 172] width 7 height 7
click at [383, 203] on button "Next" at bounding box center [387, 209] width 33 height 17
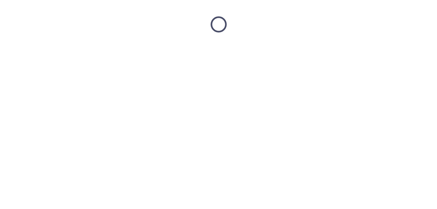
scroll to position [0, 0]
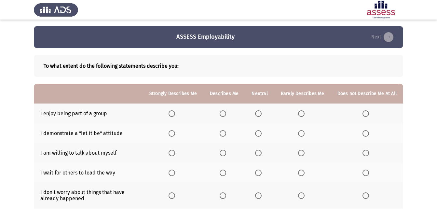
click at [178, 112] on label "Select an option" at bounding box center [173, 113] width 9 height 7
click at [175, 112] on input "Select an option" at bounding box center [172, 113] width 7 height 7
click at [225, 136] on span "Select an option" at bounding box center [223, 133] width 7 height 7
click at [225, 136] on input "Select an option" at bounding box center [223, 133] width 7 height 7
click at [261, 155] on span "Select an option" at bounding box center [258, 153] width 7 height 7
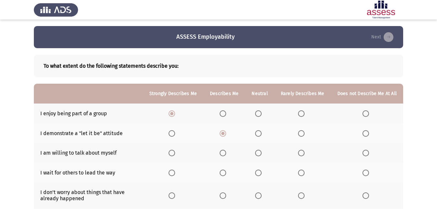
click at [261, 155] on input "Select an option" at bounding box center [258, 153] width 7 height 7
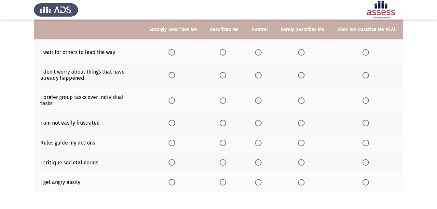
scroll to position [104, 0]
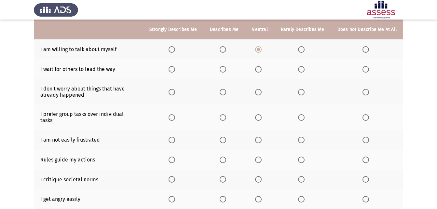
click at [262, 73] on span "Select an option" at bounding box center [258, 69] width 7 height 7
click at [262, 73] on input "Select an option" at bounding box center [258, 69] width 7 height 7
click at [262, 73] on body "ASSESS Employability Next To what extent do the following statements describe y…" at bounding box center [218, 76] width 437 height 306
click at [267, 94] on th at bounding box center [259, 91] width 29 height 25
click at [262, 96] on th at bounding box center [259, 91] width 29 height 25
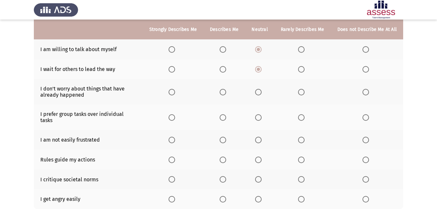
click at [262, 96] on th at bounding box center [259, 91] width 29 height 25
click at [262, 92] on span "Select an option" at bounding box center [258, 92] width 7 height 7
click at [262, 92] on input "Select an option" at bounding box center [258, 92] width 7 height 7
click at [226, 115] on span "Select an option" at bounding box center [223, 117] width 7 height 7
click at [226, 115] on input "Select an option" at bounding box center [223, 117] width 7 height 7
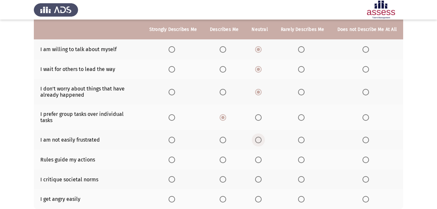
click at [258, 137] on span "Select an option" at bounding box center [258, 140] width 7 height 7
click at [258, 137] on input "Select an option" at bounding box center [258, 140] width 7 height 7
click at [223, 157] on span "Select an option" at bounding box center [223, 160] width 7 height 7
click at [223, 157] on input "Select an option" at bounding box center [223, 160] width 7 height 7
click at [262, 196] on span "Select an option" at bounding box center [258, 199] width 7 height 7
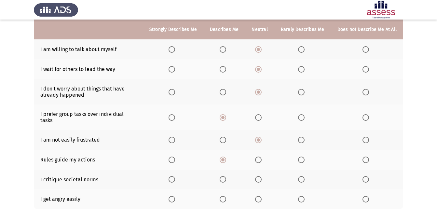
click at [262, 196] on input "Select an option" at bounding box center [258, 199] width 7 height 7
click at [261, 176] on span "Select an option" at bounding box center [258, 179] width 7 height 7
click at [261, 176] on input "Select an option" at bounding box center [258, 179] width 7 height 7
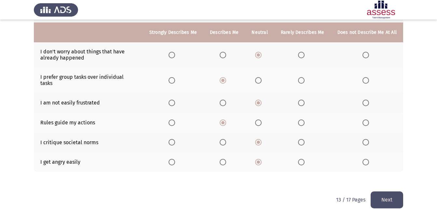
scroll to position [144, 0]
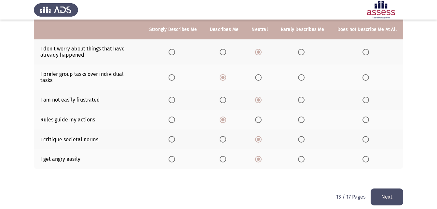
click at [380, 194] on button "Next" at bounding box center [387, 196] width 33 height 17
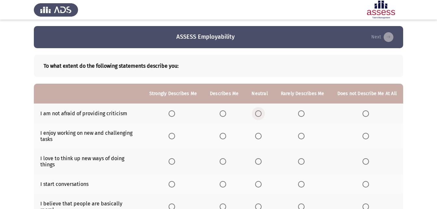
click at [258, 113] on span "Select an option" at bounding box center [258, 113] width 7 height 7
click at [258, 113] on input "Select an option" at bounding box center [258, 113] width 7 height 7
click at [226, 113] on span "Select an option" at bounding box center [223, 113] width 7 height 7
click at [226, 113] on input "Select an option" at bounding box center [223, 113] width 7 height 7
click at [178, 135] on label "Select an option" at bounding box center [173, 136] width 9 height 7
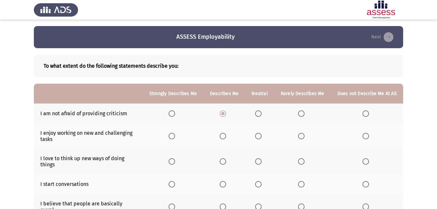
click at [175, 135] on input "Select an option" at bounding box center [172, 136] width 7 height 7
click at [175, 162] on span "Select an option" at bounding box center [172, 161] width 7 height 7
click at [175, 162] on input "Select an option" at bounding box center [172, 161] width 7 height 7
click at [226, 182] on span "Select an option" at bounding box center [223, 184] width 7 height 7
click at [226, 182] on input "Select an option" at bounding box center [223, 184] width 7 height 7
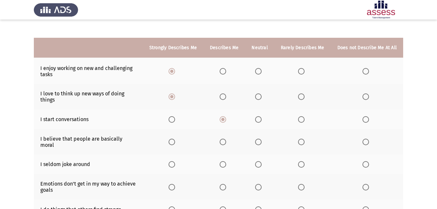
scroll to position [83, 0]
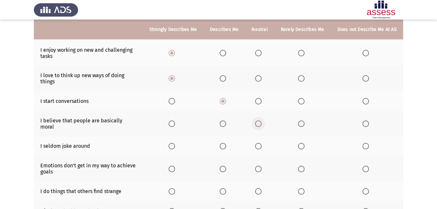
click at [261, 122] on span "Select an option" at bounding box center [258, 123] width 7 height 7
click at [261, 122] on input "Select an option" at bounding box center [258, 123] width 7 height 7
click at [302, 145] on th at bounding box center [302, 146] width 57 height 20
click at [302, 143] on span "Select an option" at bounding box center [301, 146] width 7 height 7
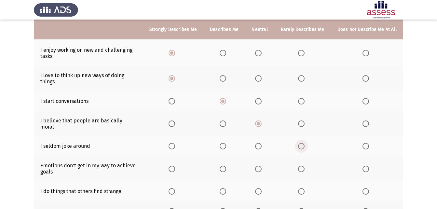
click at [302, 143] on input "Select an option" at bounding box center [301, 146] width 7 height 7
click at [262, 166] on span "Select an option" at bounding box center [258, 169] width 7 height 7
click at [262, 166] on input "Select an option" at bounding box center [258, 169] width 7 height 7
click at [262, 166] on span "Select an option" at bounding box center [258, 169] width 7 height 7
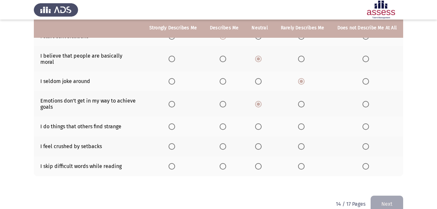
scroll to position [155, 0]
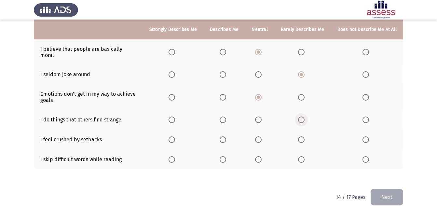
click at [304, 117] on span "Select an option" at bounding box center [301, 120] width 7 height 7
click at [304, 117] on input "Select an option" at bounding box center [301, 120] width 7 height 7
click at [306, 136] on label "Select an option" at bounding box center [302, 139] width 9 height 7
click at [305, 136] on input "Select an option" at bounding box center [301, 139] width 7 height 7
click at [260, 156] on span "Select an option" at bounding box center [258, 159] width 7 height 7
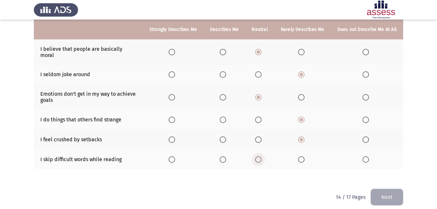
click at [260, 156] on input "Select an option" at bounding box center [258, 159] width 7 height 7
click at [384, 193] on button "Next" at bounding box center [387, 197] width 33 height 17
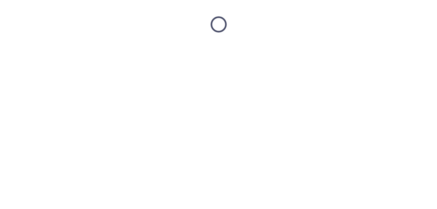
scroll to position [0, 0]
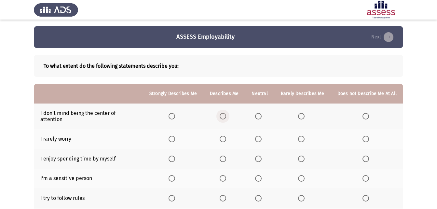
click at [224, 113] on span "Select an option" at bounding box center [223, 116] width 7 height 7
click at [224, 113] on input "Select an option" at bounding box center [223, 116] width 7 height 7
click at [260, 136] on span "Select an option" at bounding box center [258, 139] width 7 height 7
click at [260, 136] on input "Select an option" at bounding box center [258, 139] width 7 height 7
click at [301, 156] on span "Select an option" at bounding box center [301, 159] width 7 height 7
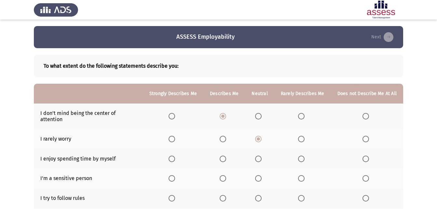
click at [301, 156] on input "Select an option" at bounding box center [301, 159] width 7 height 7
click at [261, 175] on span "Select an option" at bounding box center [258, 178] width 7 height 7
click at [261, 175] on input "Select an option" at bounding box center [258, 178] width 7 height 7
click at [260, 188] on th at bounding box center [259, 198] width 29 height 20
click at [257, 195] on span "Select an option" at bounding box center [258, 198] width 7 height 7
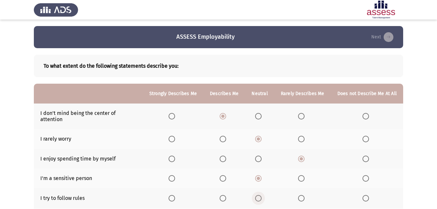
click at [257, 195] on input "Select an option" at bounding box center [258, 198] width 7 height 7
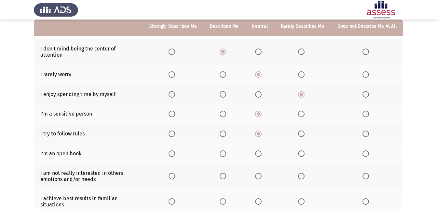
scroll to position [92, 0]
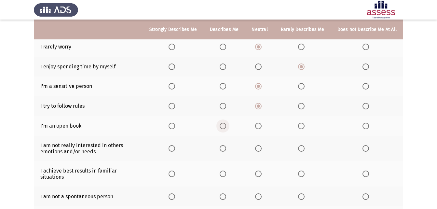
click at [226, 123] on span "Select an option" at bounding box center [223, 126] width 7 height 7
click at [226, 123] on input "Select an option" at bounding box center [223, 126] width 7 height 7
click at [302, 145] on span "Select an option" at bounding box center [301, 148] width 7 height 7
click at [302, 145] on input "Select an option" at bounding box center [301, 148] width 7 height 7
click at [223, 171] on span "Select an option" at bounding box center [223, 174] width 7 height 7
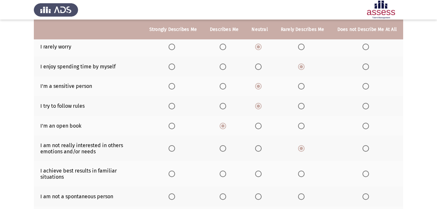
click at [223, 171] on input "Select an option" at bounding box center [223, 174] width 7 height 7
click at [260, 193] on span "Select an option" at bounding box center [258, 196] width 7 height 7
click at [260, 193] on input "Select an option" at bounding box center [258, 196] width 7 height 7
click at [260, 193] on span "Select an option" at bounding box center [258, 196] width 7 height 7
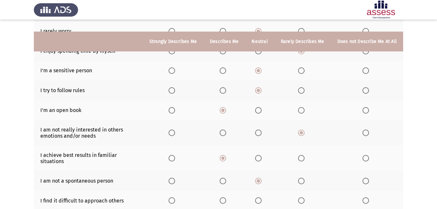
scroll to position [149, 0]
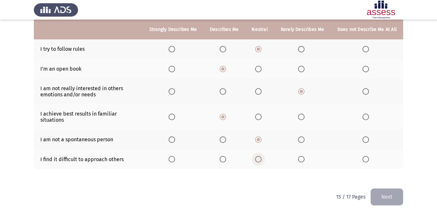
click at [258, 159] on span "Select an option" at bounding box center [258, 159] width 0 height 0
click at [260, 156] on input "Select an option" at bounding box center [258, 159] width 7 height 7
click at [380, 195] on button "Next" at bounding box center [387, 196] width 33 height 17
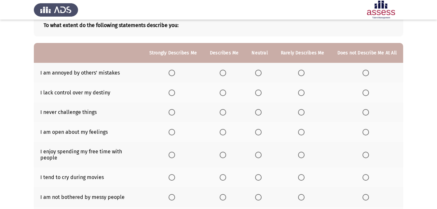
scroll to position [63, 0]
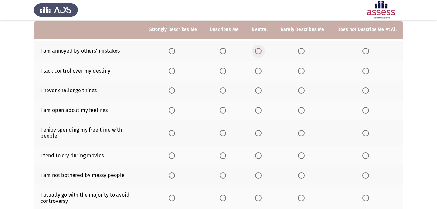
click at [258, 51] on span "Select an option" at bounding box center [258, 51] width 0 height 0
click at [260, 51] on input "Select an option" at bounding box center [258, 51] width 7 height 7
click at [303, 73] on span "Select an option" at bounding box center [301, 71] width 7 height 7
click at [303, 73] on input "Select an option" at bounding box center [301, 71] width 7 height 7
click at [303, 92] on span "Select an option" at bounding box center [301, 90] width 7 height 7
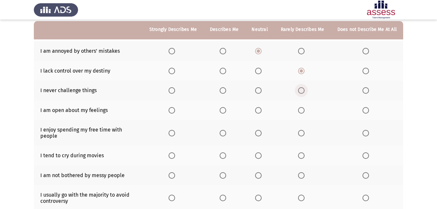
click at [303, 92] on input "Select an option" at bounding box center [301, 90] width 7 height 7
click at [261, 110] on span "Select an option" at bounding box center [258, 110] width 7 height 7
click at [261, 110] on input "Select an option" at bounding box center [258, 110] width 7 height 7
click at [175, 132] on span "Select an option" at bounding box center [172, 133] width 7 height 7
click at [175, 132] on input "Select an option" at bounding box center [172, 133] width 7 height 7
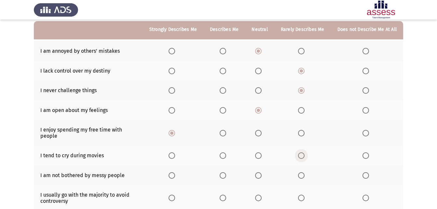
click at [299, 152] on span "Select an option" at bounding box center [301, 155] width 7 height 7
click at [299, 152] on input "Select an option" at bounding box center [301, 155] width 7 height 7
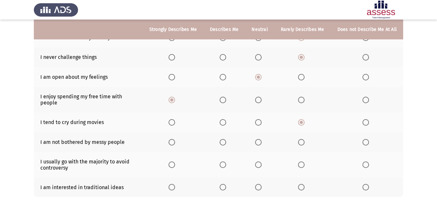
scroll to position [124, 0]
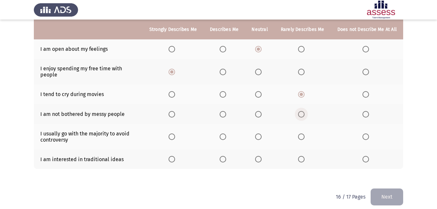
click at [301, 111] on span "Select an option" at bounding box center [301, 114] width 7 height 7
click at [301, 111] on input "Select an option" at bounding box center [301, 114] width 7 height 7
click at [257, 133] on span "Select an option" at bounding box center [258, 136] width 7 height 7
click at [257, 133] on input "Select an option" at bounding box center [258, 136] width 7 height 7
click at [301, 159] on span "Select an option" at bounding box center [301, 159] width 0 height 0
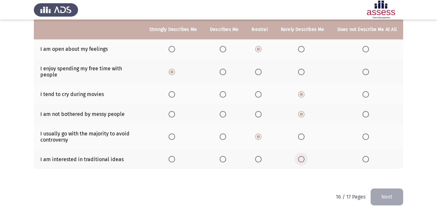
click at [302, 156] on input "Select an option" at bounding box center [301, 159] width 7 height 7
click at [376, 188] on button "Next" at bounding box center [387, 196] width 33 height 17
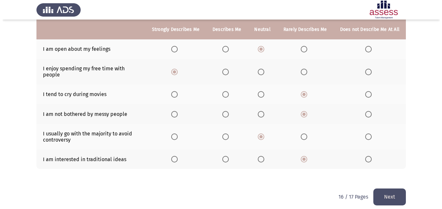
scroll to position [0, 0]
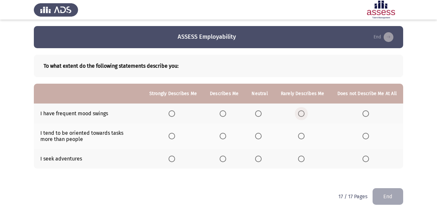
click at [304, 116] on span "Select an option" at bounding box center [301, 113] width 7 height 7
click at [304, 116] on input "Select an option" at bounding box center [301, 113] width 7 height 7
click at [225, 139] on span "Select an option" at bounding box center [223, 136] width 7 height 7
click at [225, 139] on input "Select an option" at bounding box center [223, 136] width 7 height 7
click at [226, 158] on span "Select an option" at bounding box center [223, 159] width 7 height 7
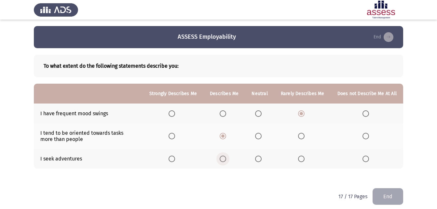
click at [226, 158] on input "Select an option" at bounding box center [223, 159] width 7 height 7
click at [375, 195] on button "End" at bounding box center [388, 196] width 31 height 17
